Goal: Information Seeking & Learning: Learn about a topic

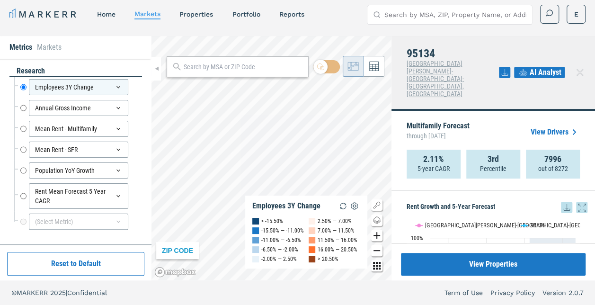
scroll to position [95, 0]
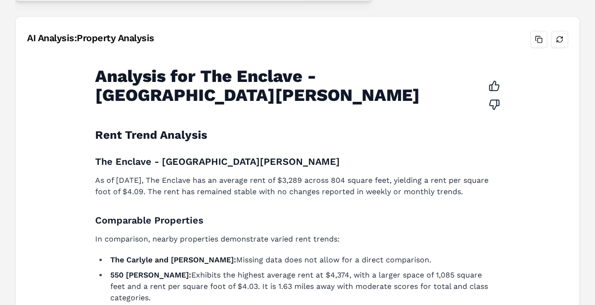
scroll to position [50, 0]
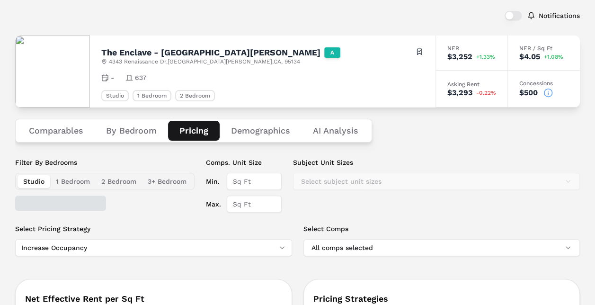
click at [192, 129] on button "Pricing" at bounding box center [194, 131] width 52 height 20
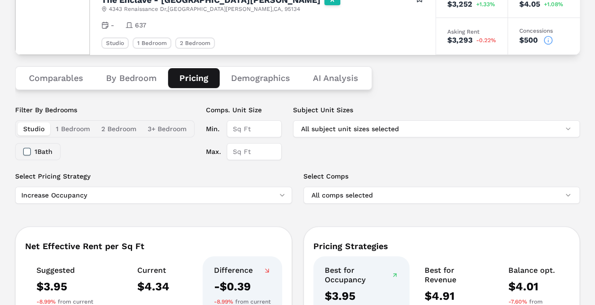
scroll to position [0, 0]
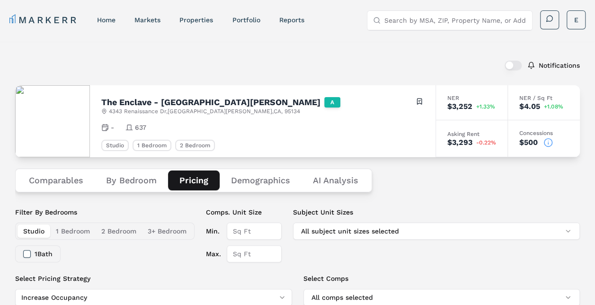
click at [62, 180] on button "Comparables" at bounding box center [56, 180] width 77 height 20
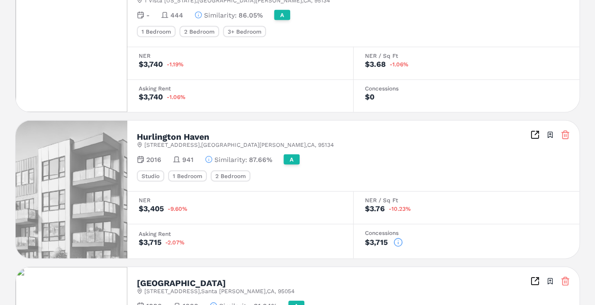
scroll to position [844, 0]
